Goal: Information Seeking & Learning: Find specific page/section

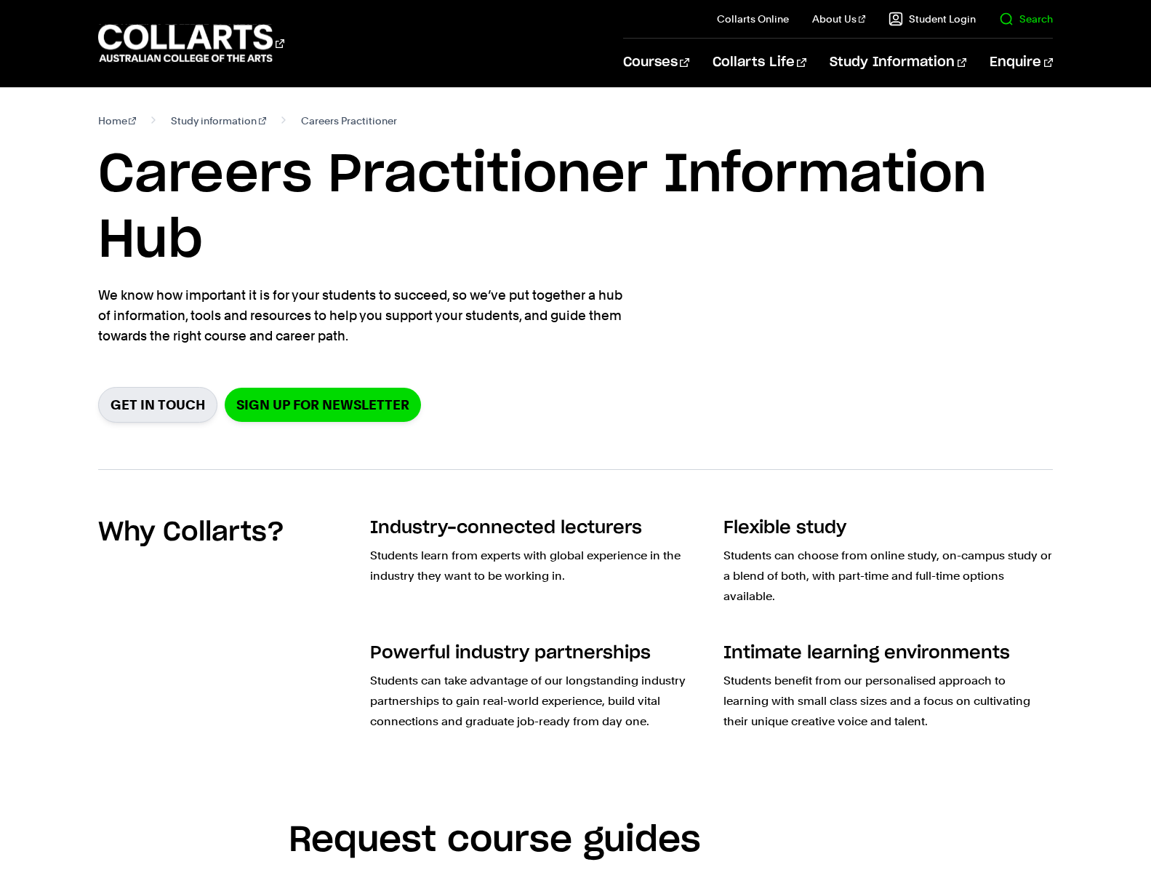
click at [1025, 25] on link "Search" at bounding box center [1026, 19] width 54 height 15
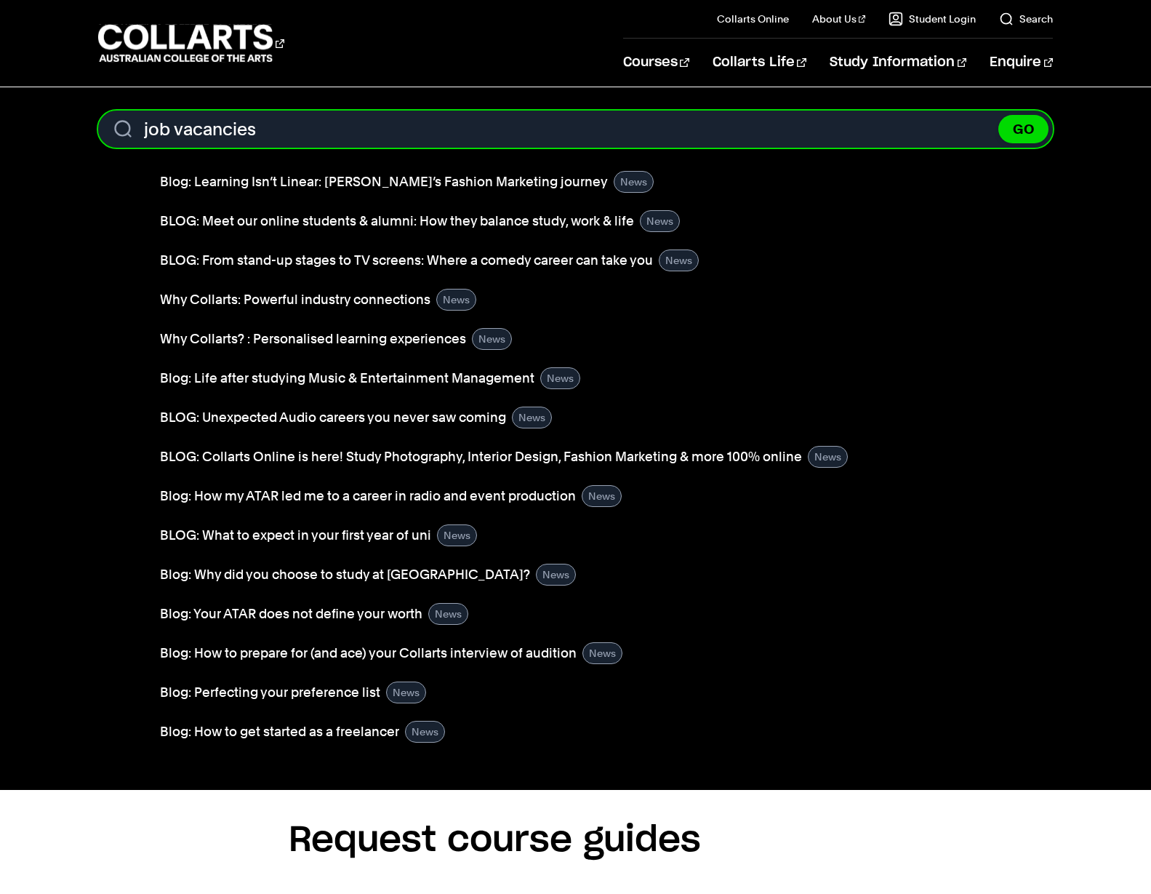
type input "job vacancies"
click at [1023, 129] on button "GO" at bounding box center [1023, 129] width 50 height 28
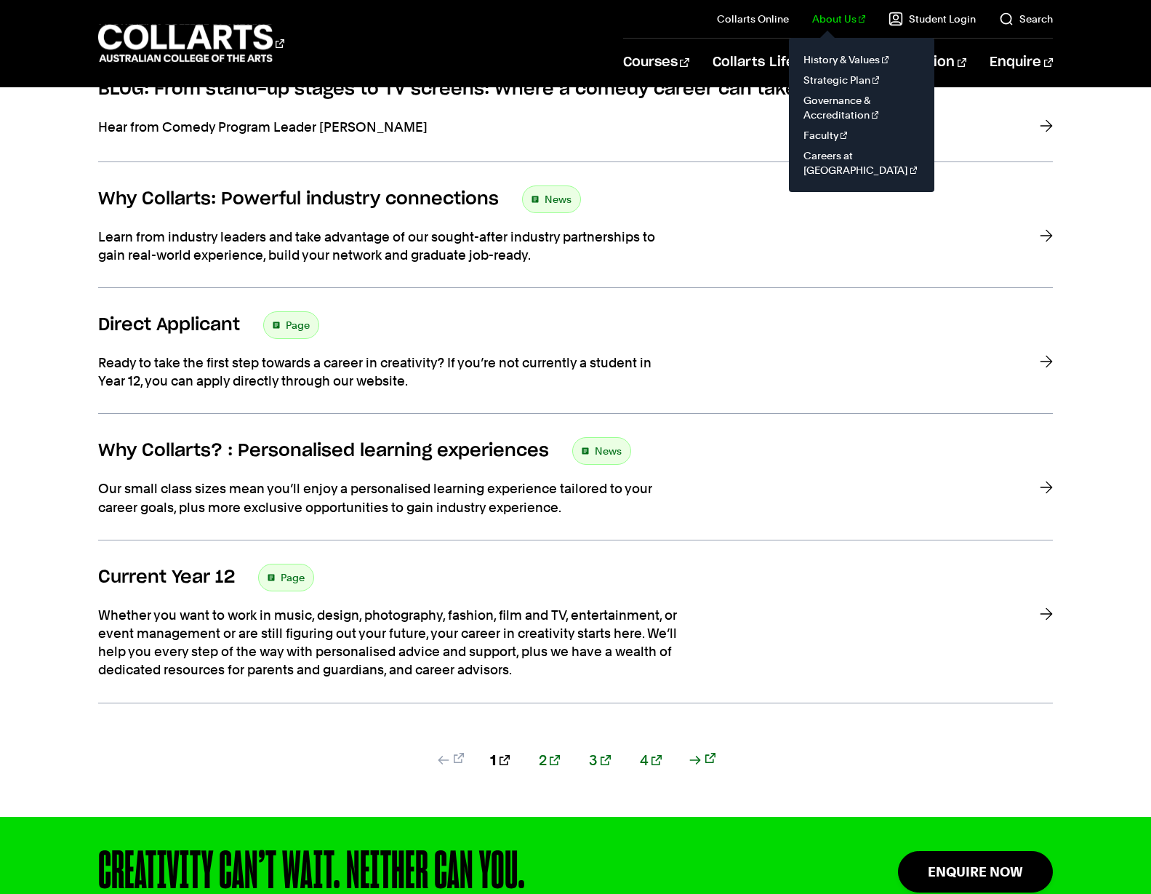
scroll to position [995, 0]
